Goal: Transaction & Acquisition: Purchase product/service

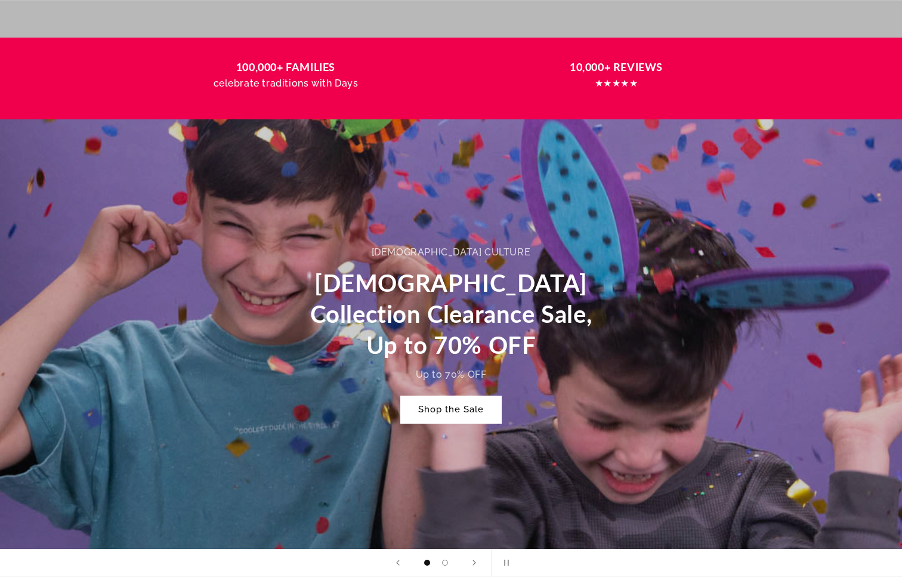
scroll to position [746, 0]
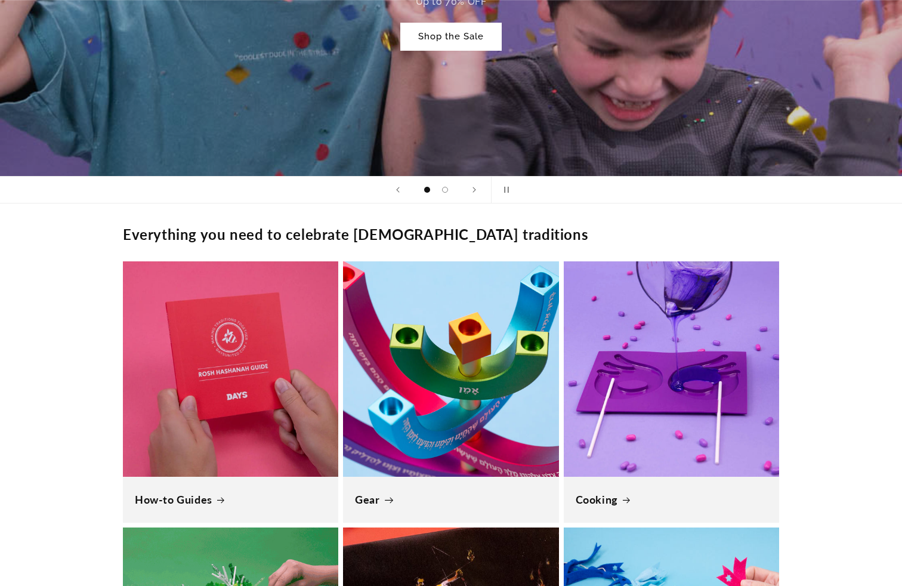
click at [100, 119] on link "Gear" at bounding box center [450, 500] width 191 height 14
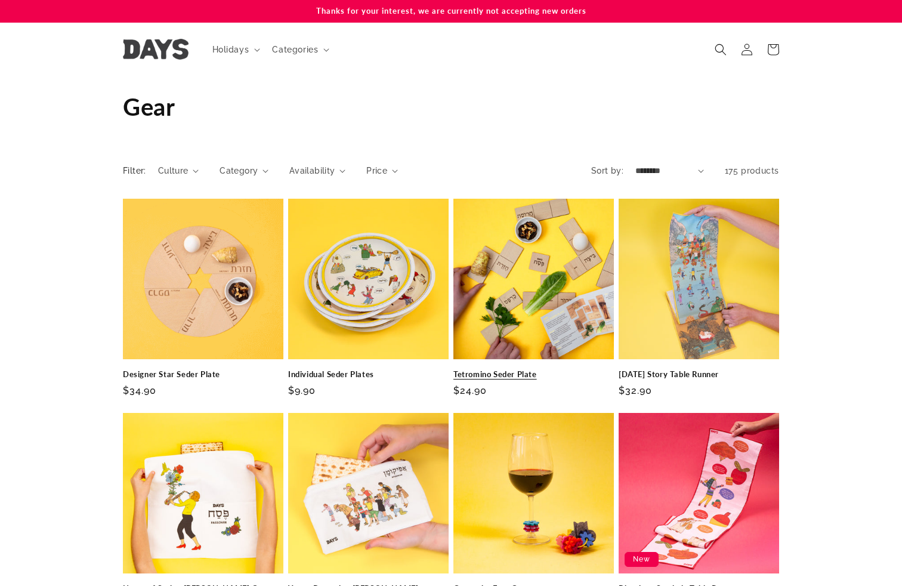
click at [551, 369] on link "Tetromino Seder Plate" at bounding box center [533, 374] width 160 height 10
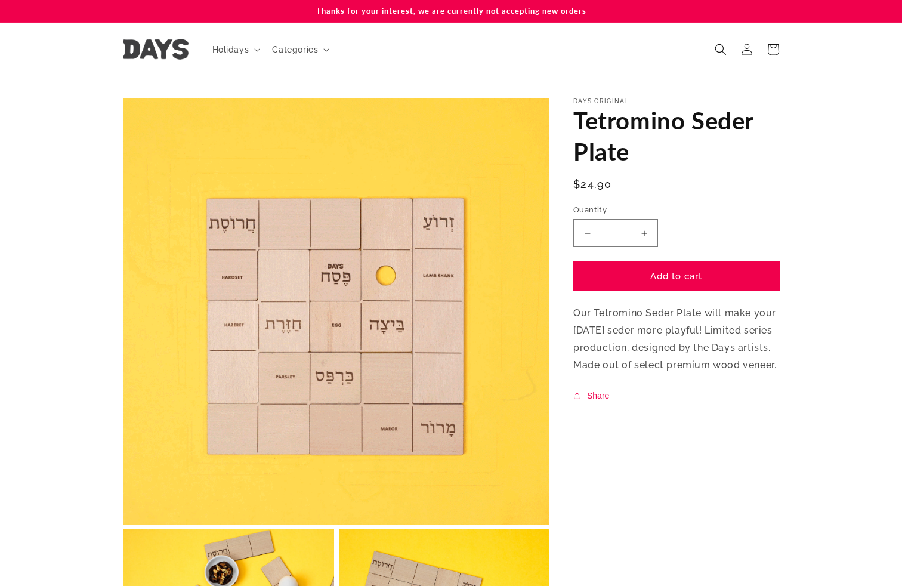
click at [688, 264] on button "Add to cart" at bounding box center [676, 276] width 206 height 28
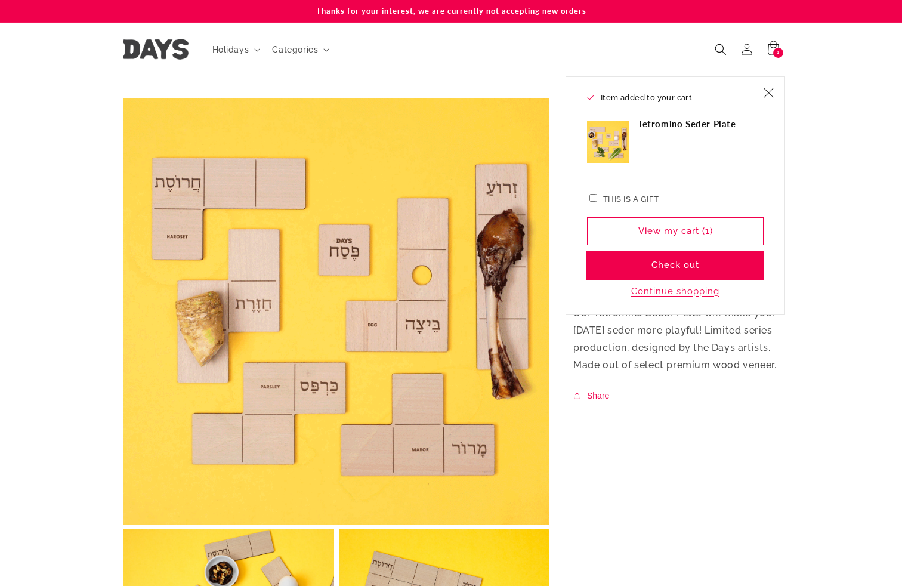
drag, startPoint x: 678, startPoint y: 303, endPoint x: 672, endPoint y: 268, distance: 35.1
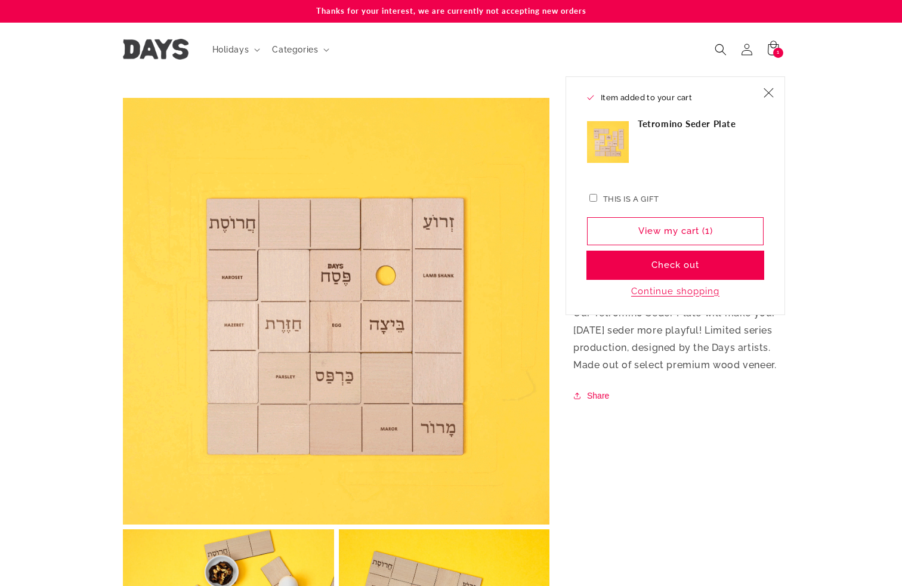
click at [678, 298] on div "Item added to your cart Tetromino Seder Plate This is a gift From To Message Vi…" at bounding box center [674, 195] width 219 height 239
click at [670, 264] on button "Check out" at bounding box center [675, 265] width 177 height 28
